Goal: Navigation & Orientation: Find specific page/section

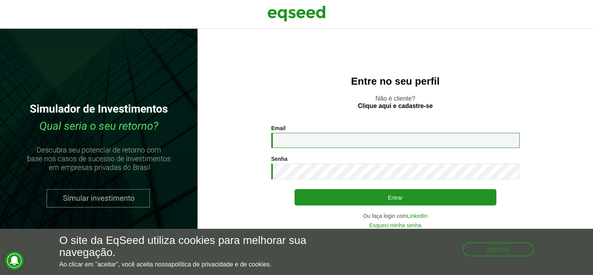
click at [352, 135] on input "Email *" at bounding box center [395, 140] width 248 height 15
type input "**********"
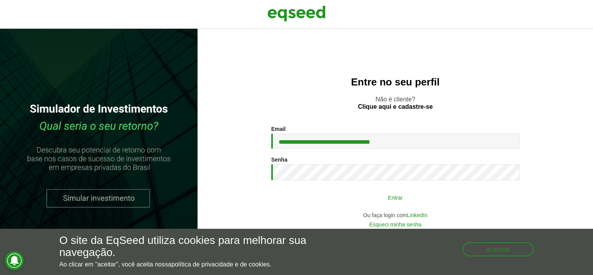
click at [369, 201] on button "Entrar" at bounding box center [395, 197] width 202 height 15
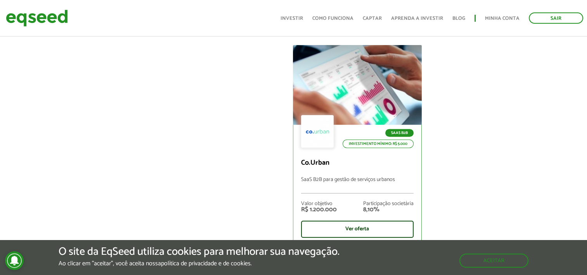
scroll to position [272, 0]
